Goal: Transaction & Acquisition: Purchase product/service

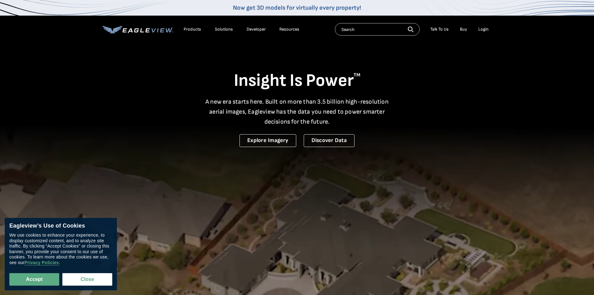
click at [480, 29] on div "Login" at bounding box center [483, 29] width 10 height 6
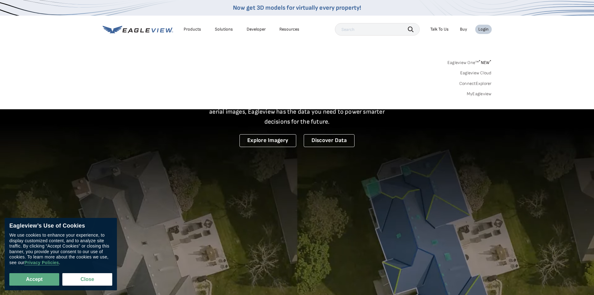
click at [482, 29] on div "Login" at bounding box center [483, 29] width 10 height 6
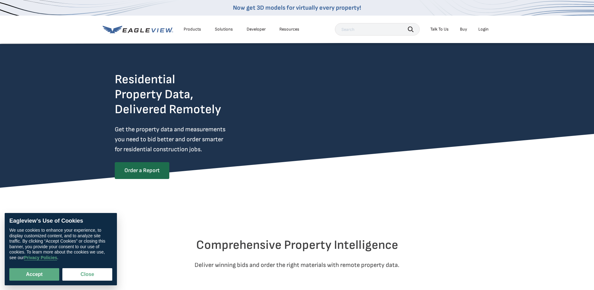
click at [482, 30] on div "Login" at bounding box center [483, 29] width 10 height 6
click at [42, 274] on button "Accept" at bounding box center [34, 274] width 50 height 12
checkbox input "true"
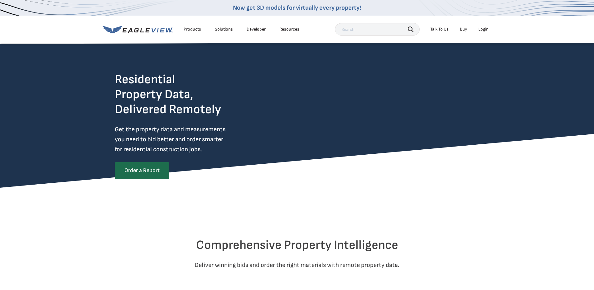
click at [482, 29] on div "Login" at bounding box center [483, 29] width 10 height 6
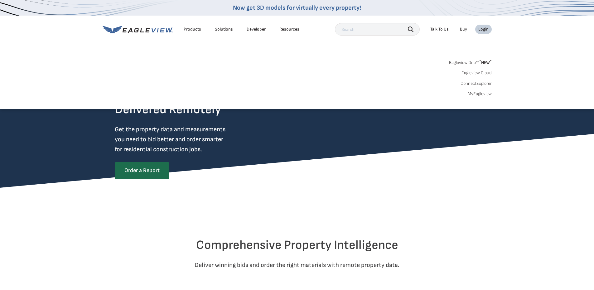
click at [470, 93] on link "MyEagleview" at bounding box center [480, 94] width 24 height 6
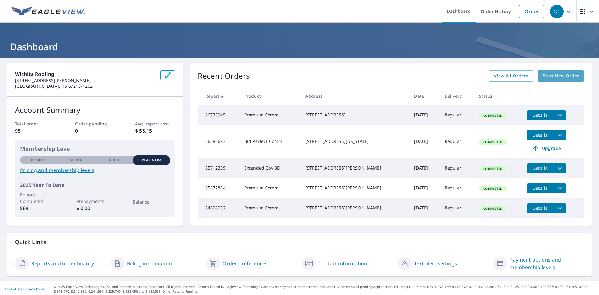
click at [552, 76] on span "Start New Order" at bounding box center [560, 76] width 36 height 8
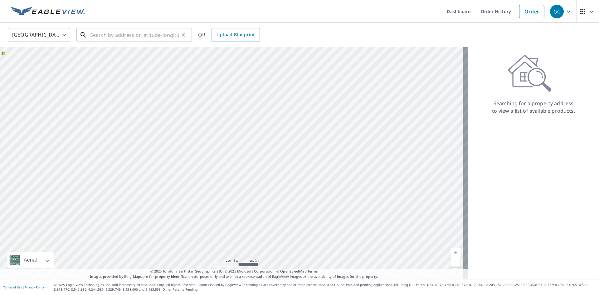
click at [99, 35] on input "text" at bounding box center [134, 34] width 89 height 17
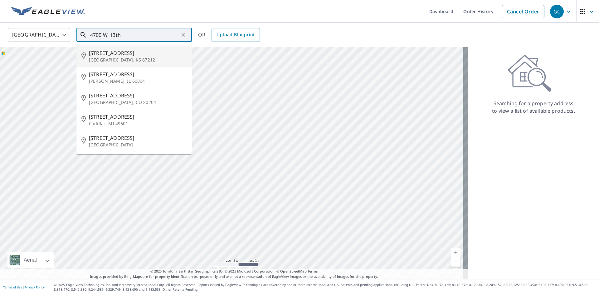
click at [108, 55] on span "[STREET_ADDRESS]" at bounding box center [138, 52] width 98 height 7
type input "[STREET_ADDRESS]"
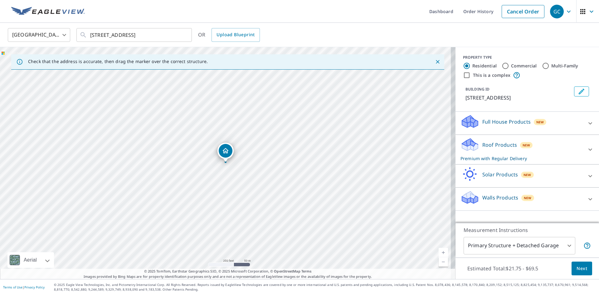
click at [463, 74] on input "This is a complex" at bounding box center [466, 74] width 7 height 7
checkbox input "true"
radio input "false"
radio input "true"
type input "4"
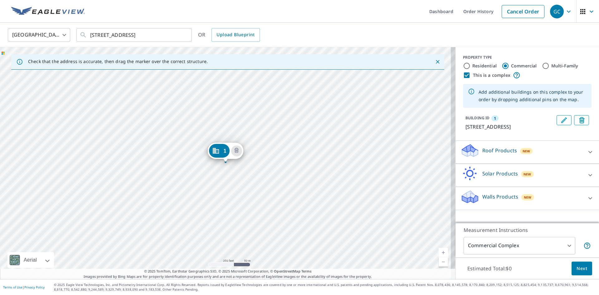
click at [495, 152] on p "Roof Products" at bounding box center [499, 150] width 35 height 7
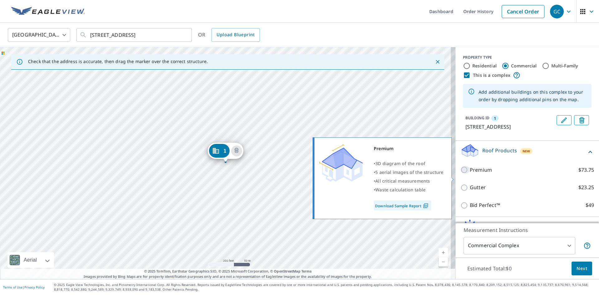
click at [460, 173] on input "Premium $73.75" at bounding box center [464, 169] width 9 height 7
checkbox input "true"
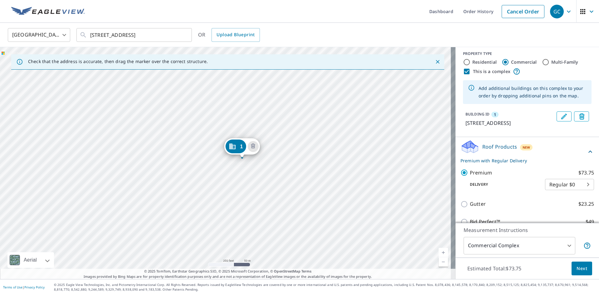
scroll to position [2, 0]
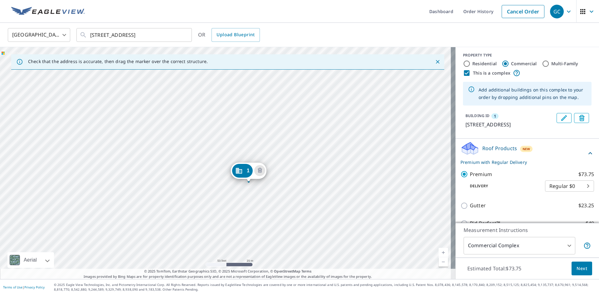
drag, startPoint x: 248, startPoint y: 159, endPoint x: 247, endPoint y: 171, distance: 11.5
click at [576, 267] on span "Next" at bounding box center [581, 268] width 11 height 8
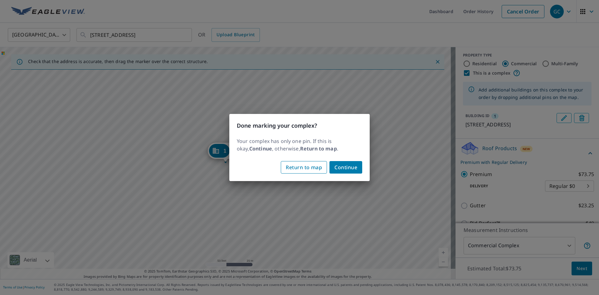
click at [305, 165] on span "Return to map" at bounding box center [304, 167] width 36 height 9
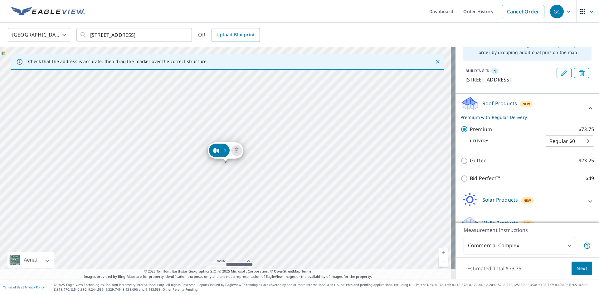
scroll to position [68, 0]
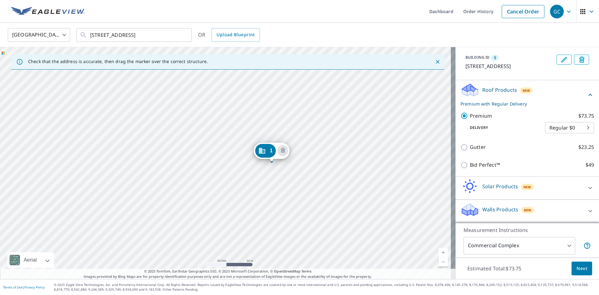
drag, startPoint x: 305, startPoint y: 98, endPoint x: 363, endPoint y: 111, distance: 60.1
click at [363, 111] on div "1 [STREET_ADDRESS]" at bounding box center [227, 163] width 455 height 232
click at [224, 189] on div "1 [STREET_ADDRESS]" at bounding box center [227, 163] width 455 height 232
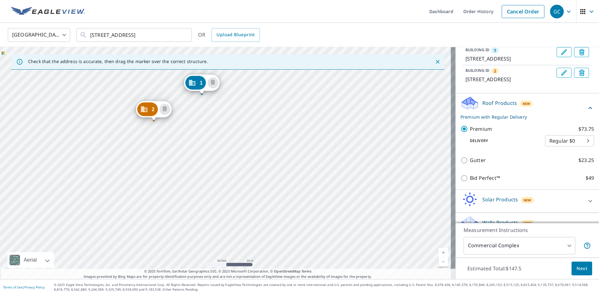
drag, startPoint x: 310, startPoint y: 139, endPoint x: 287, endPoint y: 71, distance: 72.0
click at [287, 71] on div "2 [STREET_ADDRESS] 1 [STREET_ADDRESS]" at bounding box center [227, 163] width 455 height 232
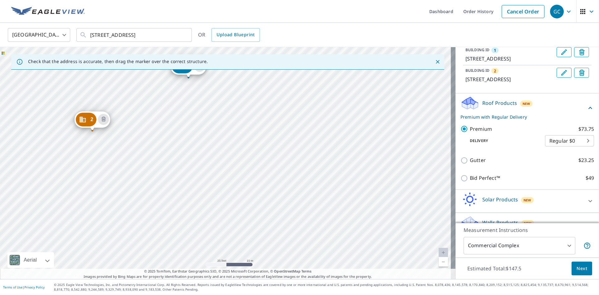
drag, startPoint x: 349, startPoint y: 105, endPoint x: 383, endPoint y: 140, distance: 48.5
click at [383, 140] on div "2 [STREET_ADDRESS] 1 [STREET_ADDRESS]" at bounding box center [227, 163] width 455 height 232
drag, startPoint x: 335, startPoint y: 193, endPoint x: 313, endPoint y: 160, distance: 39.5
click at [313, 160] on div "2 [STREET_ADDRESS] 1 [STREET_ADDRESS]" at bounding box center [227, 163] width 455 height 232
click at [358, 183] on div "2 [STREET_ADDRESS] 1 [STREET_ADDRESS]" at bounding box center [227, 163] width 455 height 232
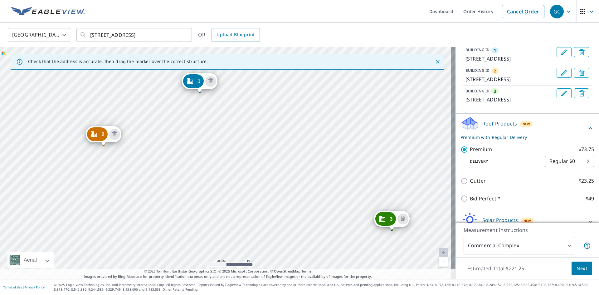
drag, startPoint x: 297, startPoint y: 154, endPoint x: 272, endPoint y: 85, distance: 74.2
click at [272, 85] on div "2 [STREET_ADDRESS] 3 [STREET_ADDRESS]-1830 1 [STREET_ADDRESS]" at bounding box center [227, 163] width 455 height 232
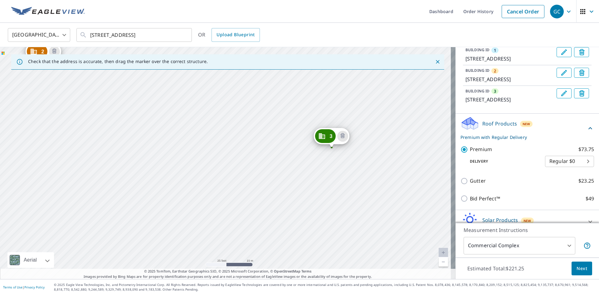
drag, startPoint x: 328, startPoint y: 167, endPoint x: 267, endPoint y: 84, distance: 102.2
click at [267, 84] on div "2 [STREET_ADDRESS] 3 [STREET_ADDRESS]-1830 1 [STREET_ADDRESS]" at bounding box center [227, 163] width 455 height 232
drag, startPoint x: 290, startPoint y: 128, endPoint x: 305, endPoint y: 120, distance: 17.0
click at [305, 120] on div "2 [STREET_ADDRESS] 3 [STREET_ADDRESS]-1830 1 [STREET_ADDRESS]" at bounding box center [227, 163] width 455 height 232
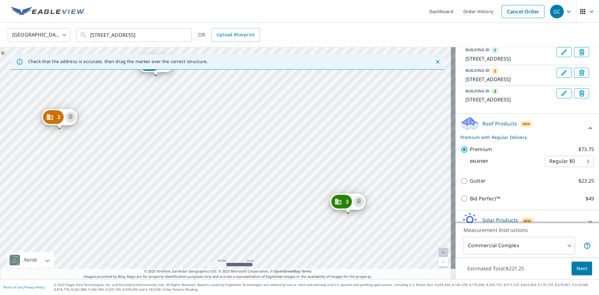
drag, startPoint x: 213, startPoint y: 105, endPoint x: 214, endPoint y: 179, distance: 73.6
click at [214, 179] on div "2 [STREET_ADDRESS] 3 [STREET_ADDRESS]-1830 1 [STREET_ADDRESS]" at bounding box center [227, 163] width 455 height 232
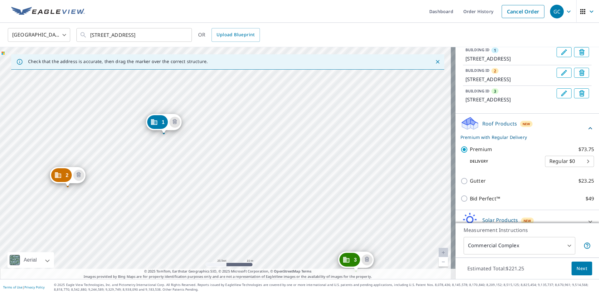
drag, startPoint x: 224, startPoint y: 116, endPoint x: 232, endPoint y: 174, distance: 58.6
click at [232, 174] on div "2 [STREET_ADDRESS] 3 [STREET_ADDRESS]-1830 1 [STREET_ADDRESS]" at bounding box center [227, 163] width 455 height 232
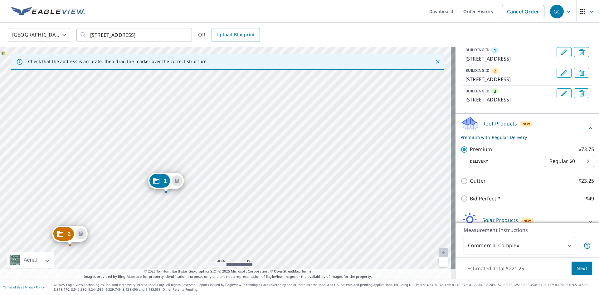
drag, startPoint x: 237, startPoint y: 117, endPoint x: 239, endPoint y: 176, distance: 58.7
click at [239, 176] on div "2 [STREET_ADDRESS] 3 [STREET_ADDRESS]-1830 1 [STREET_ADDRESS]" at bounding box center [227, 163] width 455 height 232
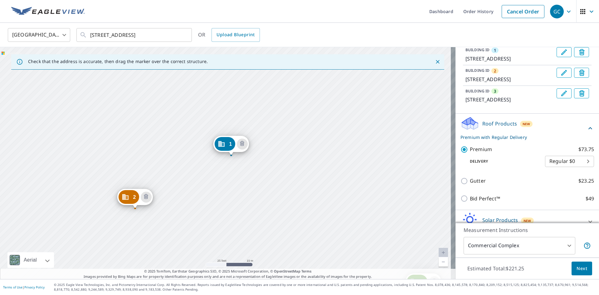
drag, startPoint x: 220, startPoint y: 142, endPoint x: 280, endPoint y: 99, distance: 73.7
click at [284, 104] on div "2 [STREET_ADDRESS] 3 [STREET_ADDRESS]-1830 1 [STREET_ADDRESS]" at bounding box center [227, 163] width 455 height 232
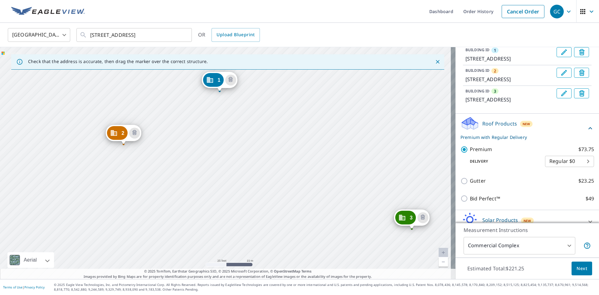
drag, startPoint x: 274, startPoint y: 171, endPoint x: 264, endPoint y: 109, distance: 62.8
click at [264, 109] on div "2 [STREET_ADDRESS] 3 [STREET_ADDRESS]-1830 1 [STREET_ADDRESS]" at bounding box center [227, 163] width 455 height 232
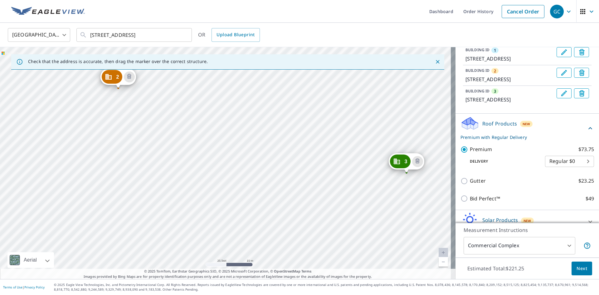
drag, startPoint x: 264, startPoint y: 137, endPoint x: 258, endPoint y: 80, distance: 57.0
click at [259, 80] on div "2 [STREET_ADDRESS] 3 [STREET_ADDRESS]-1830 1 [STREET_ADDRESS]" at bounding box center [227, 163] width 455 height 232
click at [279, 141] on div "2 [STREET_ADDRESS] 3 [STREET_ADDRESS]-1830 1 [STREET_ADDRESS]" at bounding box center [227, 163] width 455 height 232
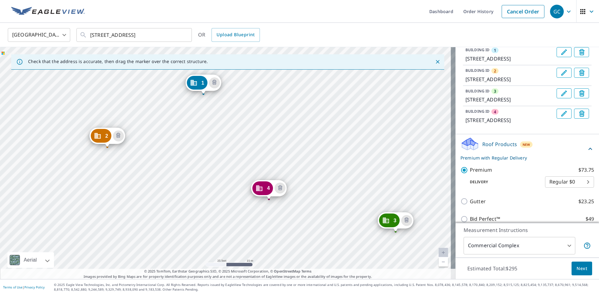
drag, startPoint x: 281, startPoint y: 145, endPoint x: 256, endPoint y: 64, distance: 84.4
click at [256, 64] on div "Check that the address is accurate, then drag the marker over the correct struc…" at bounding box center [227, 163] width 455 height 232
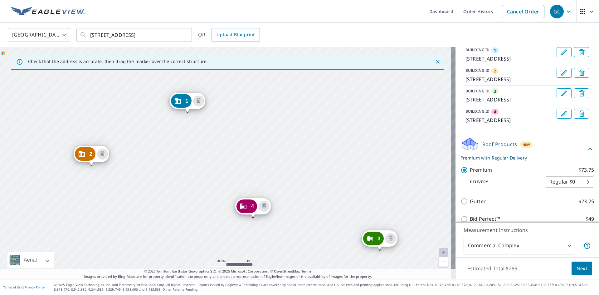
drag, startPoint x: 243, startPoint y: 95, endPoint x: 236, endPoint y: 75, distance: 20.5
click at [236, 76] on div "2 [STREET_ADDRESS] 3 [STREET_ADDRESS]-1830 4 [STREET_ADDRESS] 1 [STREET_ADDRESS]" at bounding box center [227, 163] width 455 height 232
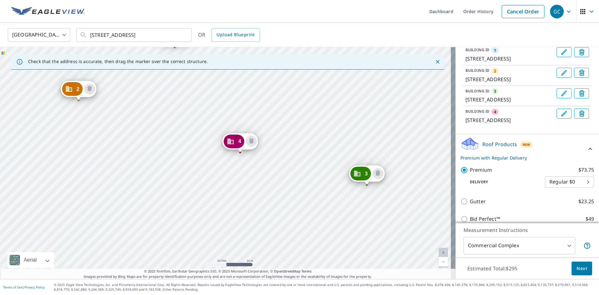
drag, startPoint x: 261, startPoint y: 94, endPoint x: 263, endPoint y: 85, distance: 9.7
click at [263, 85] on div "2 [STREET_ADDRESS] 3 [STREET_ADDRESS]-1830 4 [STREET_ADDRESS] 1 [STREET_ADDRESS]" at bounding box center [227, 163] width 455 height 232
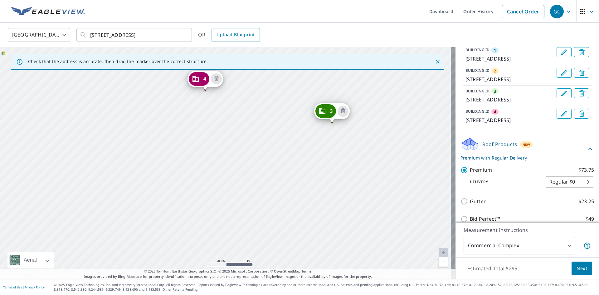
drag, startPoint x: 294, startPoint y: 147, endPoint x: 246, endPoint y: 86, distance: 78.0
click at [248, 88] on div "2 [STREET_ADDRESS] 3 [STREET_ADDRESS]-1830 4 [STREET_ADDRESS] 1 [STREET_ADDRESS]" at bounding box center [227, 163] width 455 height 232
drag, startPoint x: 232, startPoint y: 131, endPoint x: 279, endPoint y: 118, distance: 49.5
click at [279, 119] on div "2 [STREET_ADDRESS] 3 [STREET_ADDRESS]-1830 4 [STREET_ADDRESS] 1 [STREET_ADDRESS]" at bounding box center [227, 163] width 455 height 232
drag, startPoint x: 243, startPoint y: 177, endPoint x: 273, endPoint y: 111, distance: 72.5
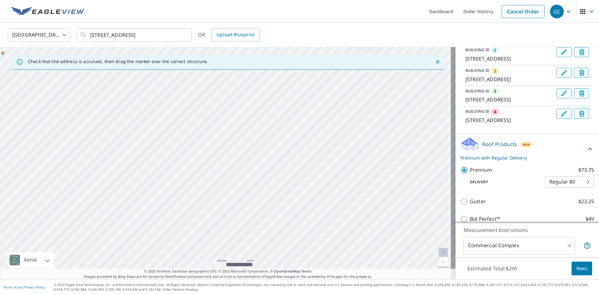
click at [272, 113] on div "2 [STREET_ADDRESS] 3 [STREET_ADDRESS]-1830 4 [STREET_ADDRESS] 1 [STREET_ADDRESS]" at bounding box center [227, 163] width 455 height 232
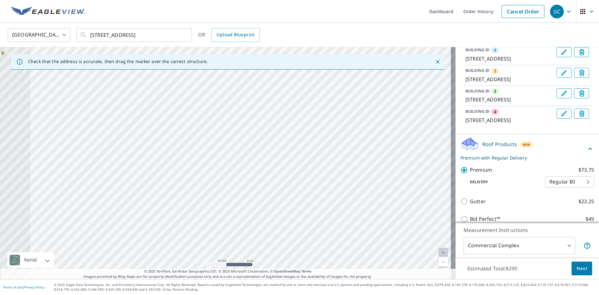
drag, startPoint x: 369, startPoint y: 182, endPoint x: 295, endPoint y: 165, distance: 75.7
click at [370, 183] on div "2 [STREET_ADDRESS] 3 [STREET_ADDRESS]-1830 4 [STREET_ADDRESS] 1 [STREET_ADDRESS]" at bounding box center [227, 163] width 455 height 232
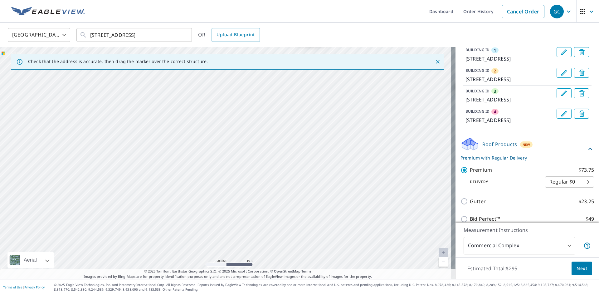
drag, startPoint x: 205, startPoint y: 149, endPoint x: 310, endPoint y: 210, distance: 121.5
click at [310, 210] on div "2 [STREET_ADDRESS] 3 [STREET_ADDRESS]-1830 4 [STREET_ADDRESS] 1 [STREET_ADDRESS]" at bounding box center [227, 163] width 455 height 232
drag, startPoint x: 189, startPoint y: 155, endPoint x: 242, endPoint y: 194, distance: 66.0
click at [242, 194] on div "2 [STREET_ADDRESS] 3 [STREET_ADDRESS]-1830 4 [STREET_ADDRESS] 1 [STREET_ADDRESS]" at bounding box center [227, 163] width 455 height 232
click at [174, 178] on div "2 [STREET_ADDRESS] 3 [STREET_ADDRESS]-1830 4 [STREET_ADDRESS] 1 [STREET_ADDRESS]" at bounding box center [227, 163] width 455 height 232
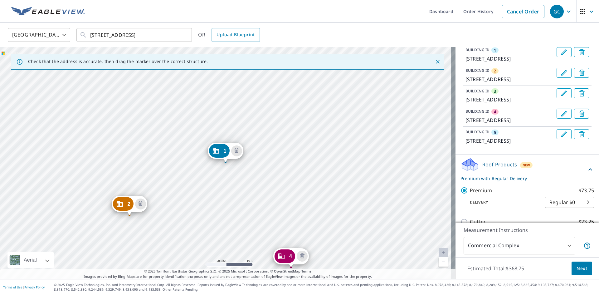
drag, startPoint x: 176, startPoint y: 176, endPoint x: 195, endPoint y: 72, distance: 105.0
click at [193, 73] on div "2 [STREET_ADDRESS] 3 [STREET_ADDRESS]-1830 4 [STREET_ADDRESS] [GEOGRAPHIC_DATA]…" at bounding box center [227, 163] width 455 height 232
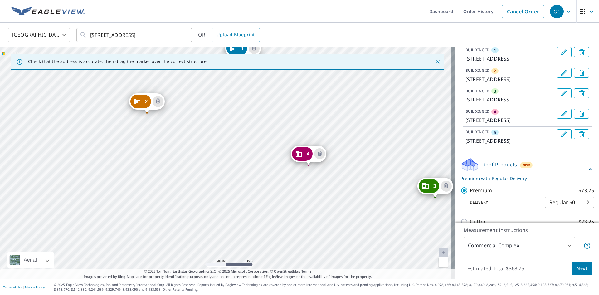
click at [225, 76] on div "2 [STREET_ADDRESS] 3 [STREET_ADDRESS]-1830 4 [STREET_ADDRESS] [GEOGRAPHIC_DATA]…" at bounding box center [227, 163] width 455 height 232
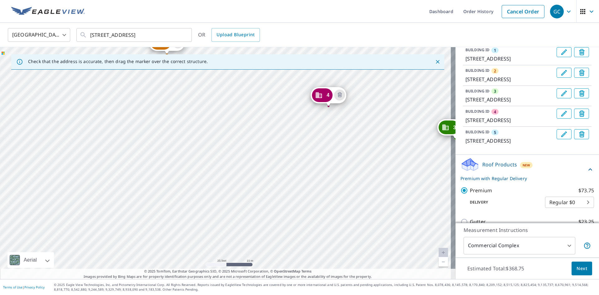
drag, startPoint x: 200, startPoint y: 149, endPoint x: 264, endPoint y: 80, distance: 94.0
click at [263, 81] on div "2 [STREET_ADDRESS] 3 [STREET_ADDRESS]-1830 4 [STREET_ADDRESS] [GEOGRAPHIC_DATA]…" at bounding box center [227, 163] width 455 height 232
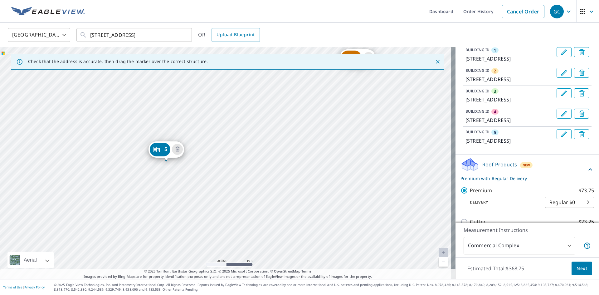
drag, startPoint x: 164, startPoint y: 145, endPoint x: 290, endPoint y: 238, distance: 156.8
click at [290, 238] on div "2 [STREET_ADDRESS] 3 [STREET_ADDRESS]-1830 4 [STREET_ADDRESS] [GEOGRAPHIC_DATA]…" at bounding box center [227, 163] width 455 height 232
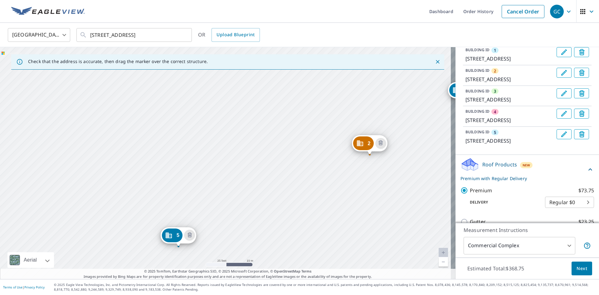
drag, startPoint x: 234, startPoint y: 209, endPoint x: 233, endPoint y: 219, distance: 10.0
click at [233, 219] on div "2 [STREET_ADDRESS] 3 [STREET_ADDRESS]-1830 4 [STREET_ADDRESS] [GEOGRAPHIC_DATA]…" at bounding box center [227, 163] width 455 height 232
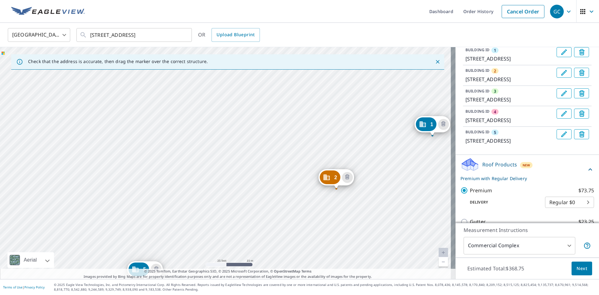
drag, startPoint x: 239, startPoint y: 150, endPoint x: 207, endPoint y: 174, distance: 40.3
click at [207, 174] on div "2 [STREET_ADDRESS] 3 [STREET_ADDRESS]-1830 4 [STREET_ADDRESS] [GEOGRAPHIC_DATA]…" at bounding box center [227, 163] width 455 height 232
click at [212, 145] on div "2 [STREET_ADDRESS] 3 [STREET_ADDRESS]-1830 4 [STREET_ADDRESS] [GEOGRAPHIC_DATA]…" at bounding box center [227, 163] width 455 height 232
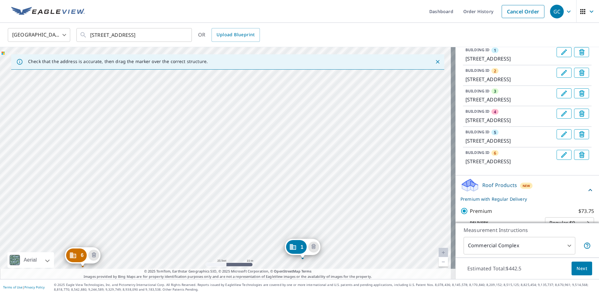
drag, startPoint x: 187, startPoint y: 113, endPoint x: 264, endPoint y: 210, distance: 123.1
click at [264, 210] on div "2 [STREET_ADDRESS] 3 [STREET_ADDRESS]-1830 4 [STREET_ADDRESS] 5 [STREET_ADDRESS…" at bounding box center [227, 163] width 455 height 232
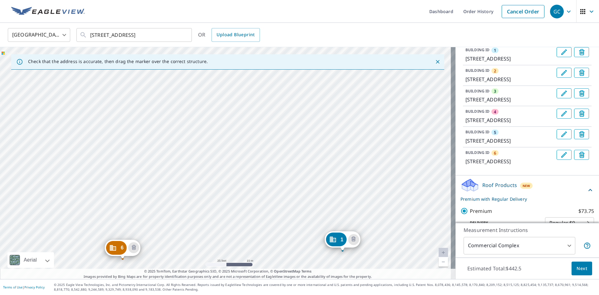
drag, startPoint x: 231, startPoint y: 154, endPoint x: 275, endPoint y: 145, distance: 44.9
click at [275, 145] on div "2 [STREET_ADDRESS] 3 [STREET_ADDRESS]-1830 4 [STREET_ADDRESS] 5 [STREET_ADDRESS…" at bounding box center [227, 163] width 455 height 232
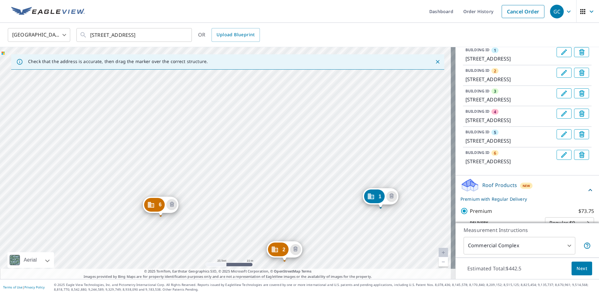
drag, startPoint x: 248, startPoint y: 141, endPoint x: 264, endPoint y: 125, distance: 22.7
click at [264, 125] on div "2 [STREET_ADDRESS] 3 [STREET_ADDRESS]-1830 4 [STREET_ADDRESS] 5 [STREET_ADDRESS…" at bounding box center [227, 163] width 455 height 232
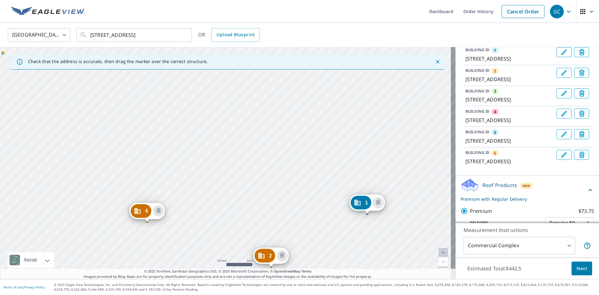
drag, startPoint x: 198, startPoint y: 174, endPoint x: 204, endPoint y: 132, distance: 42.2
click at [204, 133] on div "2 [STREET_ADDRESS] 3 [STREET_ADDRESS]-1830 4 [STREET_ADDRESS] 5 [STREET_ADDRESS…" at bounding box center [227, 163] width 455 height 232
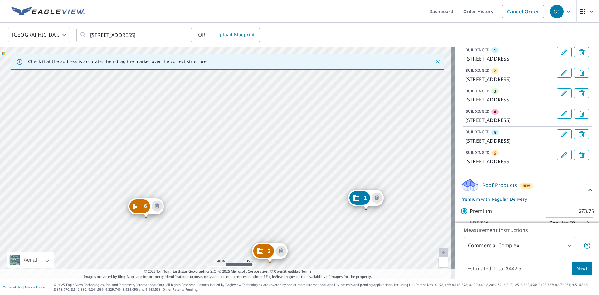
click at [108, 96] on div "2 [STREET_ADDRESS] 3 [STREET_ADDRESS]-1830 4 [STREET_ADDRESS] 5 [STREET_ADDRESS…" at bounding box center [227, 163] width 455 height 232
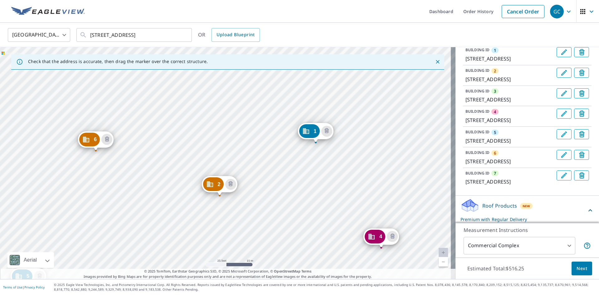
drag, startPoint x: 159, startPoint y: 172, endPoint x: 253, endPoint y: 152, distance: 96.2
click at [253, 152] on div "2 [STREET_ADDRESS] 3 [STREET_ADDRESS]-1830 4 [STREET_ADDRESS] [GEOGRAPHIC_DATA]…" at bounding box center [227, 163] width 455 height 232
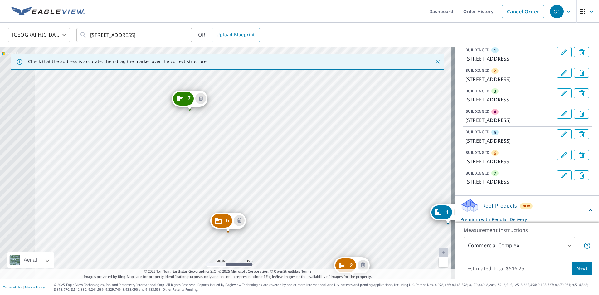
drag, startPoint x: 351, startPoint y: 205, endPoint x: 350, endPoint y: 222, distance: 16.3
click at [350, 222] on div "2 [STREET_ADDRESS] 3 [STREET_ADDRESS]-1830 4 [STREET_ADDRESS] [GEOGRAPHIC_DATA]…" at bounding box center [227, 163] width 455 height 232
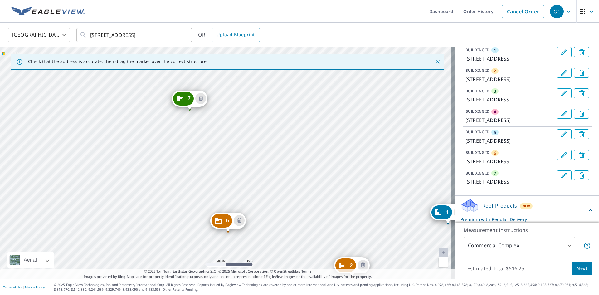
click at [242, 144] on div "2 [STREET_ADDRESS] 3 [STREET_ADDRESS]-1830 4 [STREET_ADDRESS] [GEOGRAPHIC_DATA]…" at bounding box center [227, 163] width 455 height 232
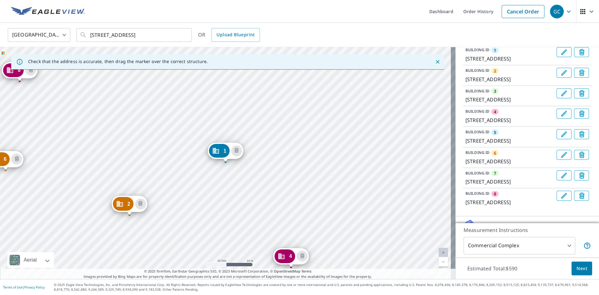
drag, startPoint x: 229, startPoint y: 195, endPoint x: 309, endPoint y: 144, distance: 94.5
click at [308, 145] on div "2 [STREET_ADDRESS] 3 [STREET_ADDRESS]-1830 4 [STREET_ADDRESS] [GEOGRAPHIC_DATA]…" at bounding box center [227, 163] width 455 height 232
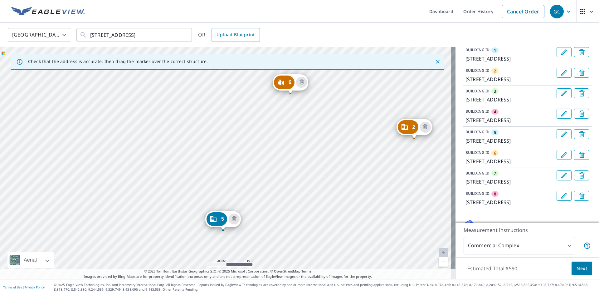
drag, startPoint x: 142, startPoint y: 186, endPoint x: 345, endPoint y: 155, distance: 206.3
click at [350, 154] on div "2 [STREET_ADDRESS] 3 [STREET_ADDRESS]-1830 4 [STREET_ADDRESS] [GEOGRAPHIC_DATA]…" at bounding box center [227, 163] width 455 height 232
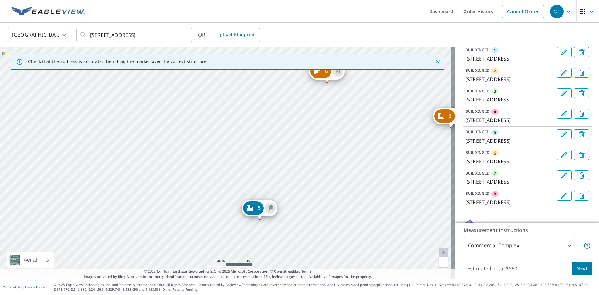
drag, startPoint x: 275, startPoint y: 171, endPoint x: 305, endPoint y: 161, distance: 32.3
click at [306, 161] on div "2 [STREET_ADDRESS] 3 [STREET_ADDRESS]-1830 4 [STREET_ADDRESS] [GEOGRAPHIC_DATA]…" at bounding box center [227, 163] width 455 height 232
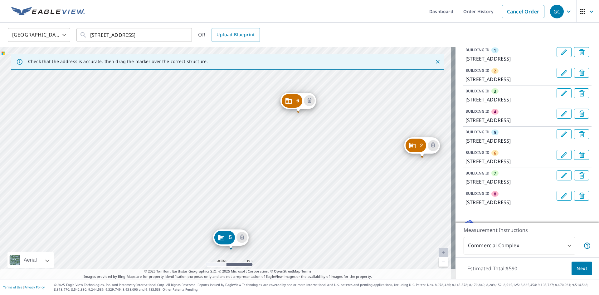
drag, startPoint x: 337, startPoint y: 207, endPoint x: 305, endPoint y: 203, distance: 31.7
click at [311, 239] on div "2 [STREET_ADDRESS] 3 [STREET_ADDRESS]-1830 4 [STREET_ADDRESS] [GEOGRAPHIC_DATA]…" at bounding box center [227, 163] width 455 height 232
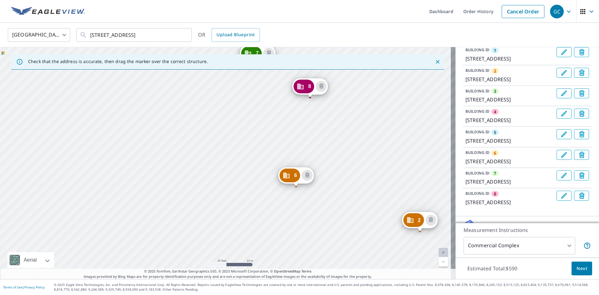
drag, startPoint x: 291, startPoint y: 170, endPoint x: 283, endPoint y: 256, distance: 86.7
click at [283, 256] on div "2 [STREET_ADDRESS] 3 [STREET_ADDRESS]-1830 4 [STREET_ADDRESS] [GEOGRAPHIC_DATA]…" at bounding box center [227, 163] width 455 height 232
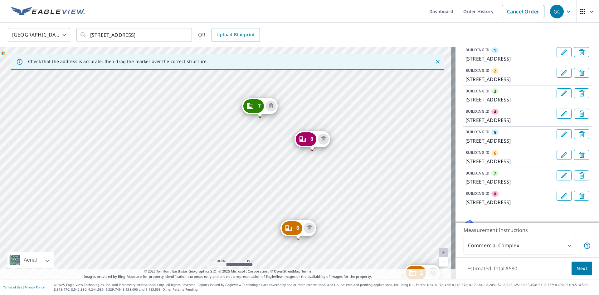
drag, startPoint x: 338, startPoint y: 189, endPoint x: 338, endPoint y: 194, distance: 4.4
click at [338, 194] on div "2 [STREET_ADDRESS] 3 [STREET_ADDRESS]-1830 4 [STREET_ADDRESS] [GEOGRAPHIC_DATA]…" at bounding box center [227, 163] width 455 height 232
click at [259, 181] on div "2 [STREET_ADDRESS] 3 [STREET_ADDRESS]-1830 4 [STREET_ADDRESS] [GEOGRAPHIC_DATA]…" at bounding box center [227, 163] width 455 height 232
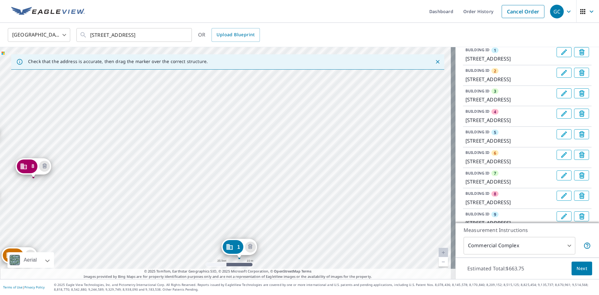
drag, startPoint x: 263, startPoint y: 210, endPoint x: 323, endPoint y: 131, distance: 99.2
click at [321, 140] on div "2 [STREET_ADDRESS] 3 [STREET_ADDRESS]-1830 4 [STREET_ADDRESS] [GEOGRAPHIC_DATA]…" at bounding box center [227, 163] width 455 height 232
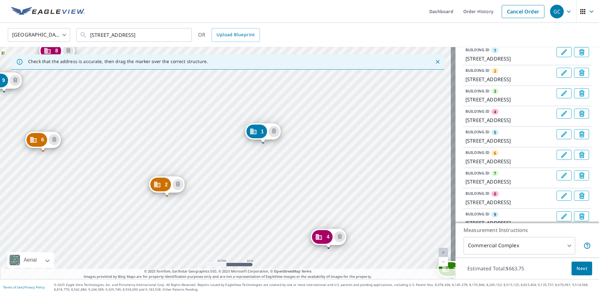
click at [326, 115] on div "2 [STREET_ADDRESS] 3 [STREET_ADDRESS]-1830 4 [STREET_ADDRESS] [GEOGRAPHIC_DATA]…" at bounding box center [227, 163] width 455 height 232
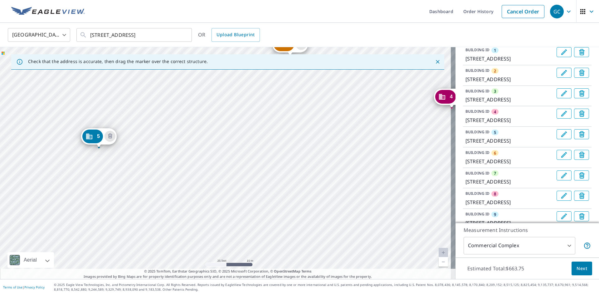
drag, startPoint x: 280, startPoint y: 174, endPoint x: 333, endPoint y: 100, distance: 90.7
click at [335, 99] on div "2 [STREET_ADDRESS] 3 [STREET_ADDRESS]-1830 4 [STREET_ADDRESS] [GEOGRAPHIC_DATA]…" at bounding box center [227, 163] width 455 height 232
drag, startPoint x: 232, startPoint y: 110, endPoint x: 234, endPoint y: 97, distance: 13.3
click at [234, 97] on div "2 [STREET_ADDRESS] 3 [STREET_ADDRESS]-1830 4 [STREET_ADDRESS] [GEOGRAPHIC_DATA]…" at bounding box center [227, 163] width 455 height 232
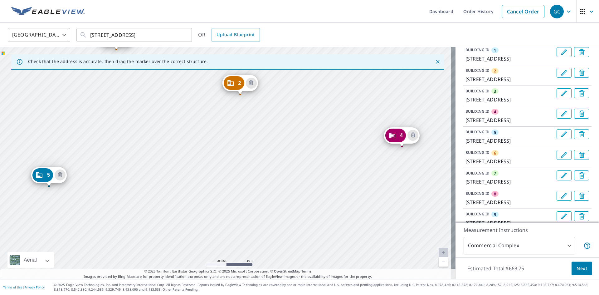
drag, startPoint x: 200, startPoint y: 140, endPoint x: 119, endPoint y: 231, distance: 121.7
click at [119, 231] on div "2 [STREET_ADDRESS] 3 [STREET_ADDRESS]-1830 4 [STREET_ADDRESS] [GEOGRAPHIC_DATA]…" at bounding box center [227, 163] width 455 height 232
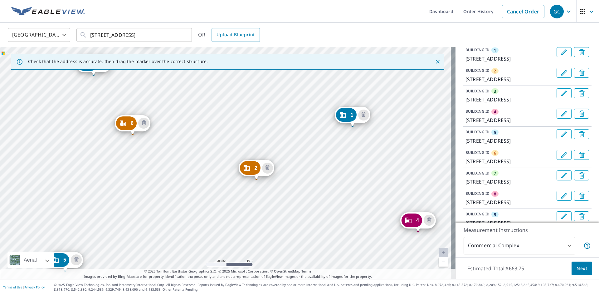
drag, startPoint x: 137, startPoint y: 136, endPoint x: 155, endPoint y: 226, distance: 91.8
click at [155, 226] on div "2 [STREET_ADDRESS] 3 [STREET_ADDRESS]-1830 4 [STREET_ADDRESS] [GEOGRAPHIC_DATA]…" at bounding box center [227, 163] width 455 height 232
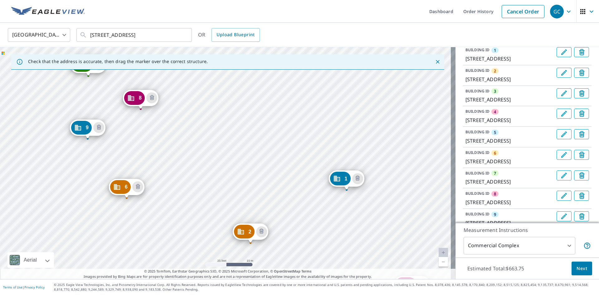
drag, startPoint x: 175, startPoint y: 129, endPoint x: 168, endPoint y: 188, distance: 58.7
click at [168, 188] on div "2 [STREET_ADDRESS] 3 [STREET_ADDRESS]-1830 4 [STREET_ADDRESS] [GEOGRAPHIC_DATA]…" at bounding box center [227, 163] width 455 height 232
click at [70, 179] on div "2 [STREET_ADDRESS] 3 [STREET_ADDRESS]-1830 4 [STREET_ADDRESS] [GEOGRAPHIC_DATA]…" at bounding box center [227, 163] width 455 height 232
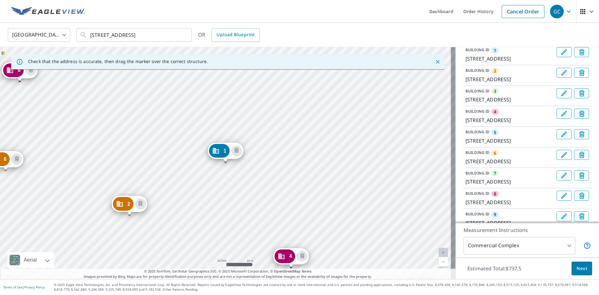
drag, startPoint x: 136, startPoint y: 149, endPoint x: 282, endPoint y: 118, distance: 149.9
click at [291, 114] on div "2 [STREET_ADDRESS] 3 [STREET_ADDRESS]-1830 4 [STREET_ADDRESS] 5 [STREET_ADDRESS…" at bounding box center [227, 163] width 455 height 232
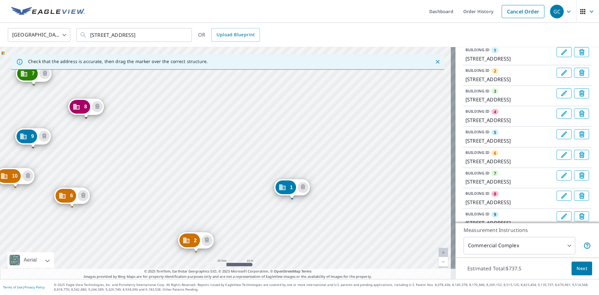
drag, startPoint x: 275, startPoint y: 103, endPoint x: 187, endPoint y: 175, distance: 114.1
click at [187, 175] on div "2 [STREET_ADDRESS] 3 [STREET_ADDRESS]-1830 4 [STREET_ADDRESS] 5 [STREET_ADDRESS…" at bounding box center [227, 163] width 455 height 232
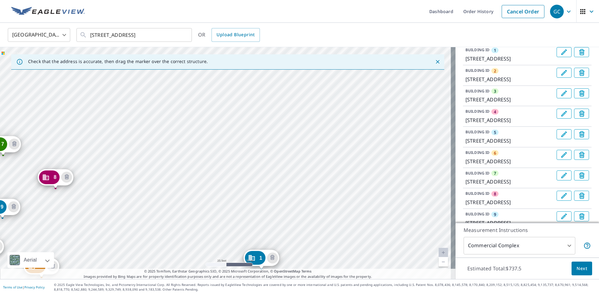
click at [190, 182] on div "2 [STREET_ADDRESS] 3 [STREET_ADDRESS]-1830 4 [STREET_ADDRESS] 5 [STREET_ADDRESS…" at bounding box center [227, 163] width 455 height 232
click at [576, 267] on span "Next" at bounding box center [581, 268] width 11 height 8
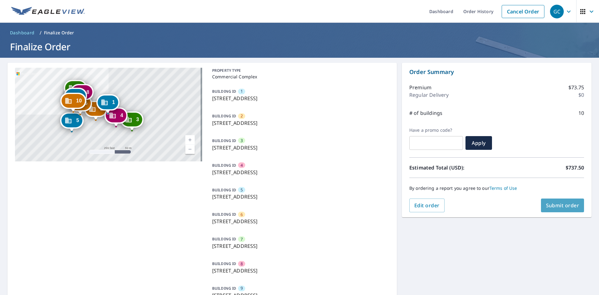
click at [557, 204] on span "Submit order" at bounding box center [562, 205] width 33 height 7
checkbox input "true"
